Goal: Check status: Check status

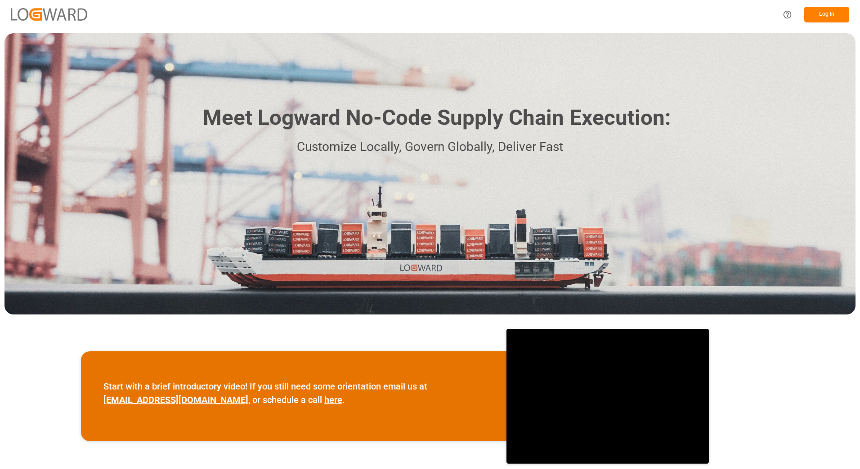
click at [821, 8] on button "Log In" at bounding box center [826, 15] width 45 height 16
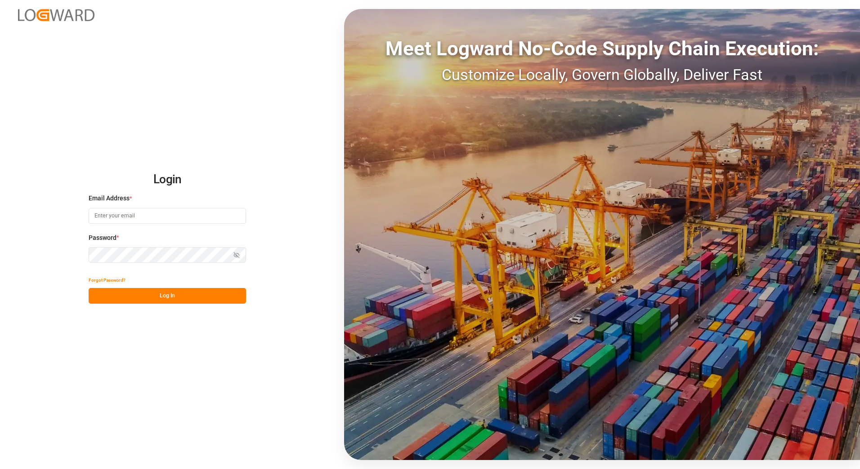
click at [158, 220] on input at bounding box center [167, 216] width 157 height 16
type input "[EMAIL_ADDRESS][DOMAIN_NAME]"
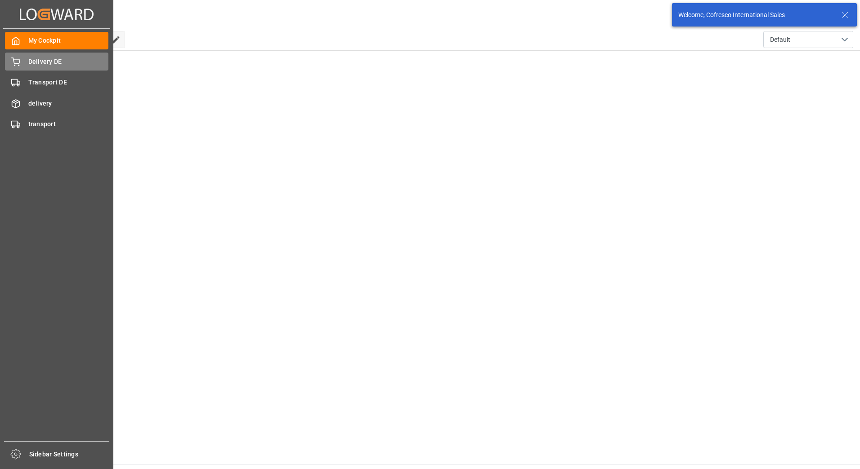
click at [50, 63] on span "Delivery DE" at bounding box center [68, 61] width 80 height 9
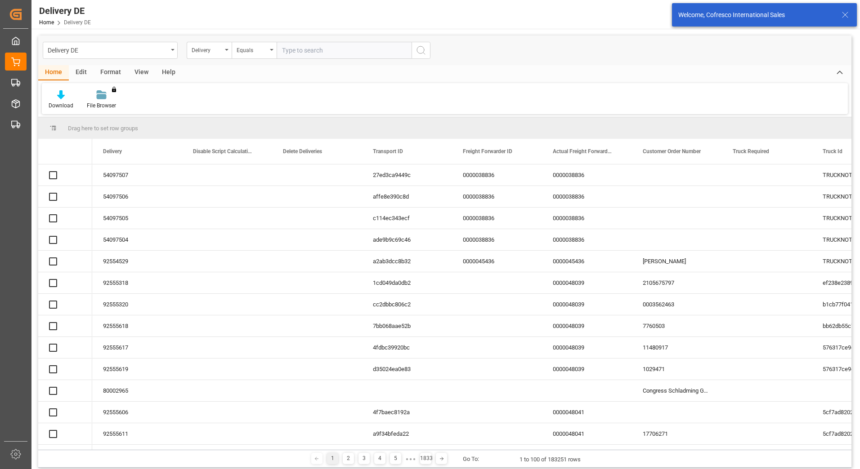
click at [315, 52] on input "text" at bounding box center [344, 50] width 135 height 17
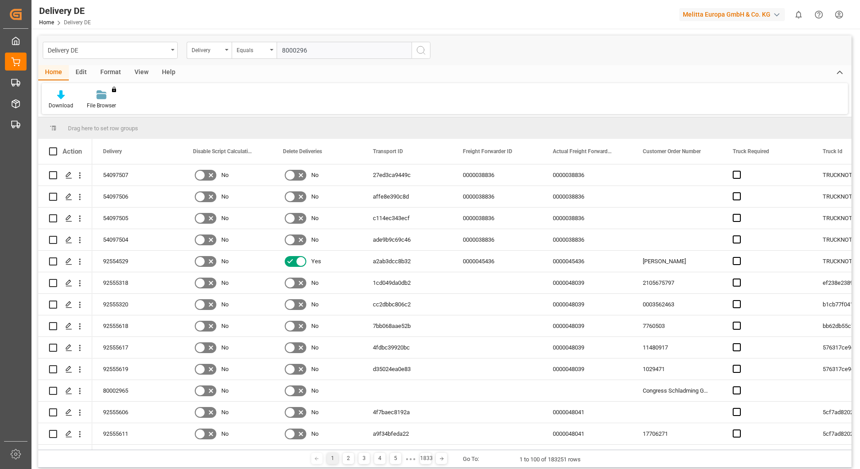
type input "80002965"
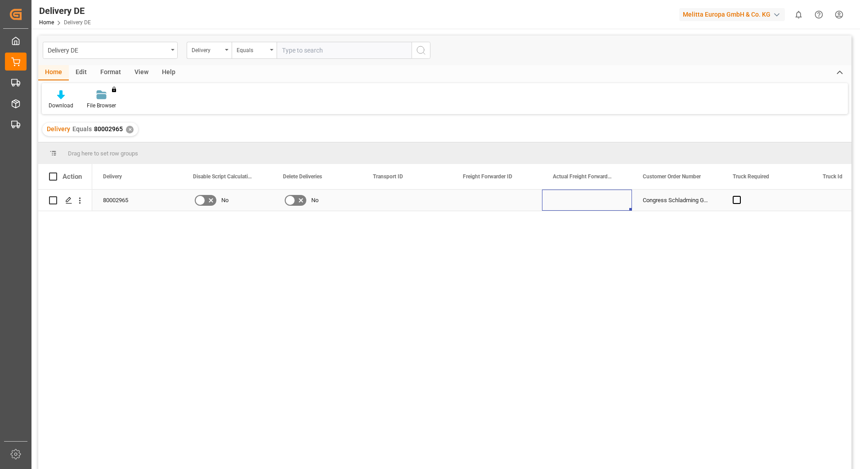
click at [603, 194] on div "Press SPACE to select this row." at bounding box center [587, 200] width 90 height 21
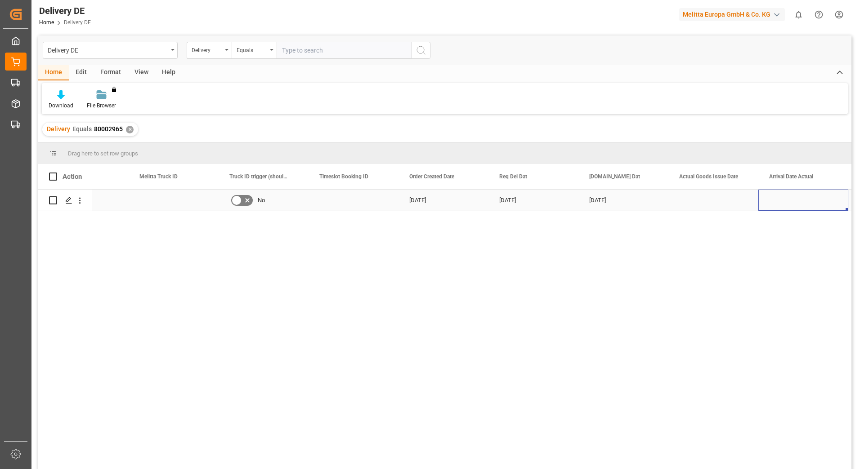
scroll to position [0, 863]
click at [507, 198] on div "[DATE]" at bounding box center [533, 200] width 90 height 21
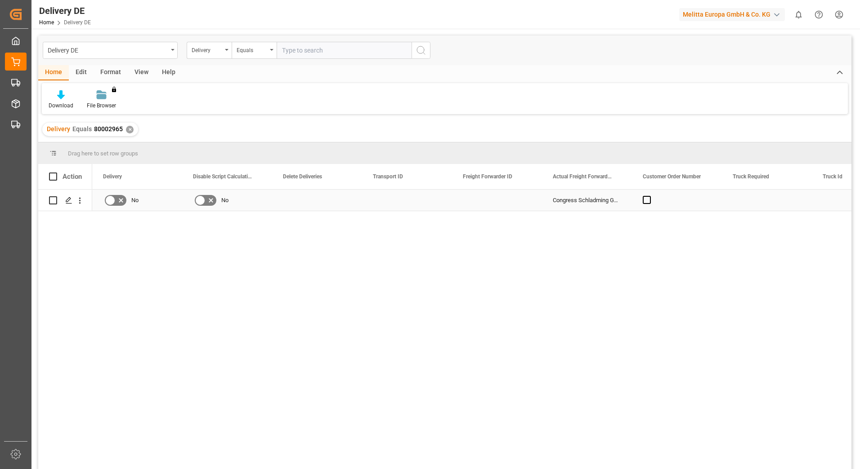
scroll to position [0, 0]
